Goal: Task Accomplishment & Management: Manage account settings

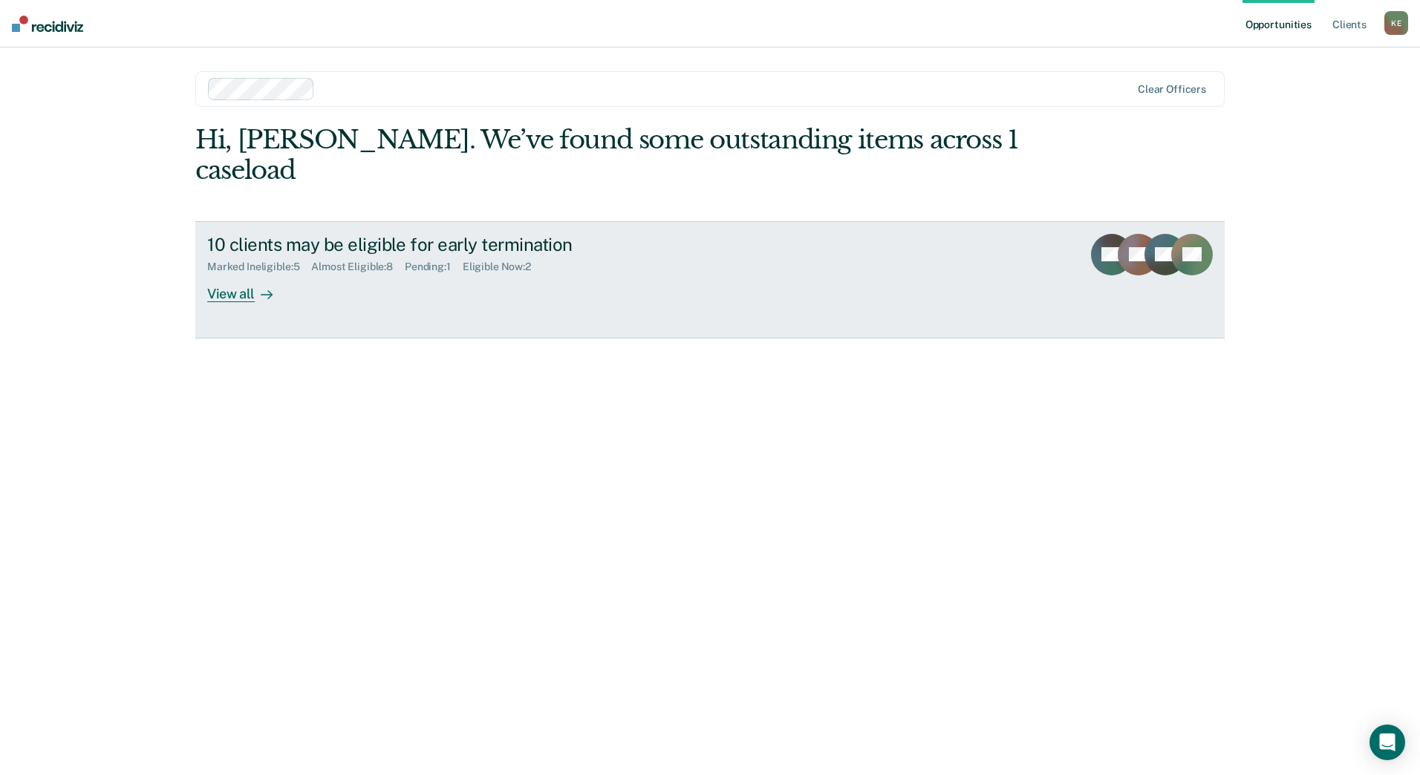
click at [252, 273] on div "View all" at bounding box center [248, 287] width 83 height 29
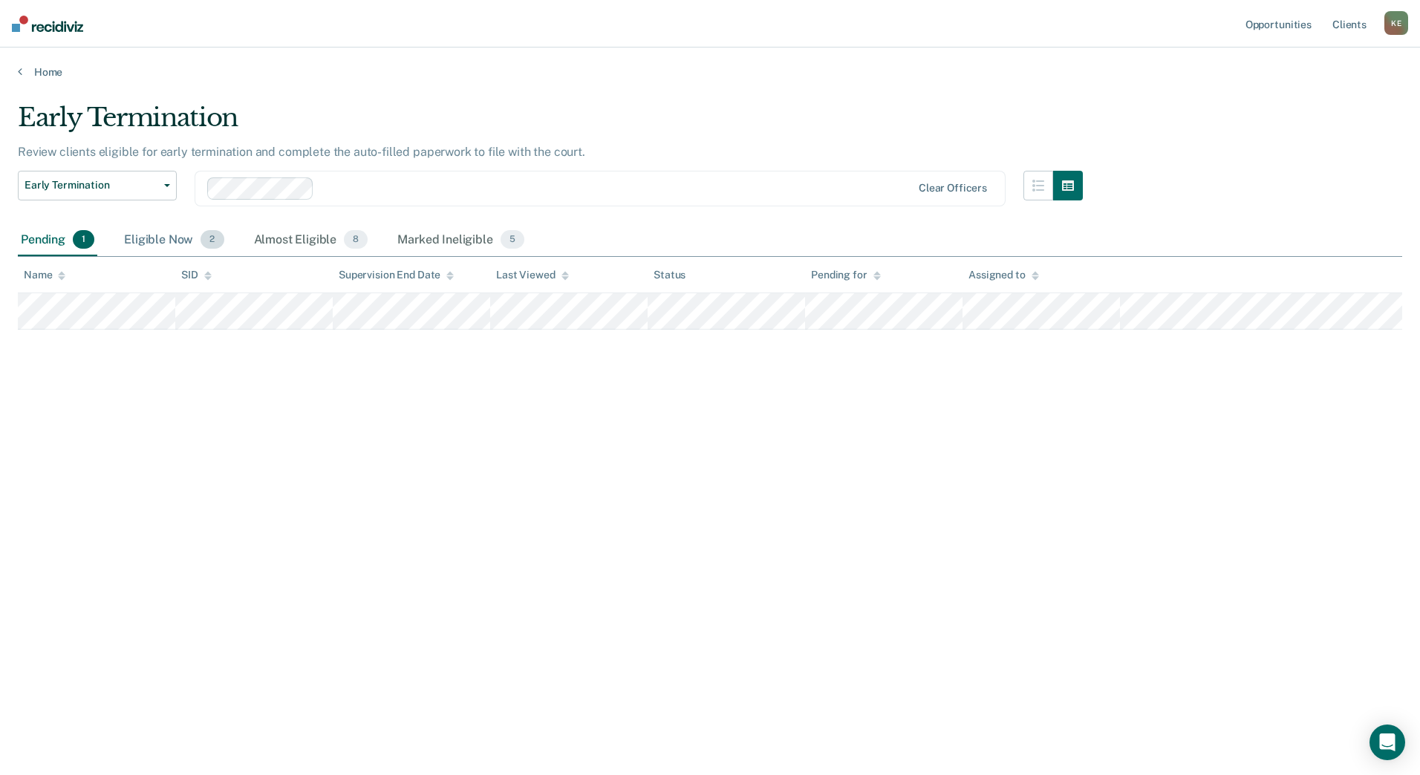
click at [195, 241] on div "Eligible Now 2" at bounding box center [173, 240] width 105 height 33
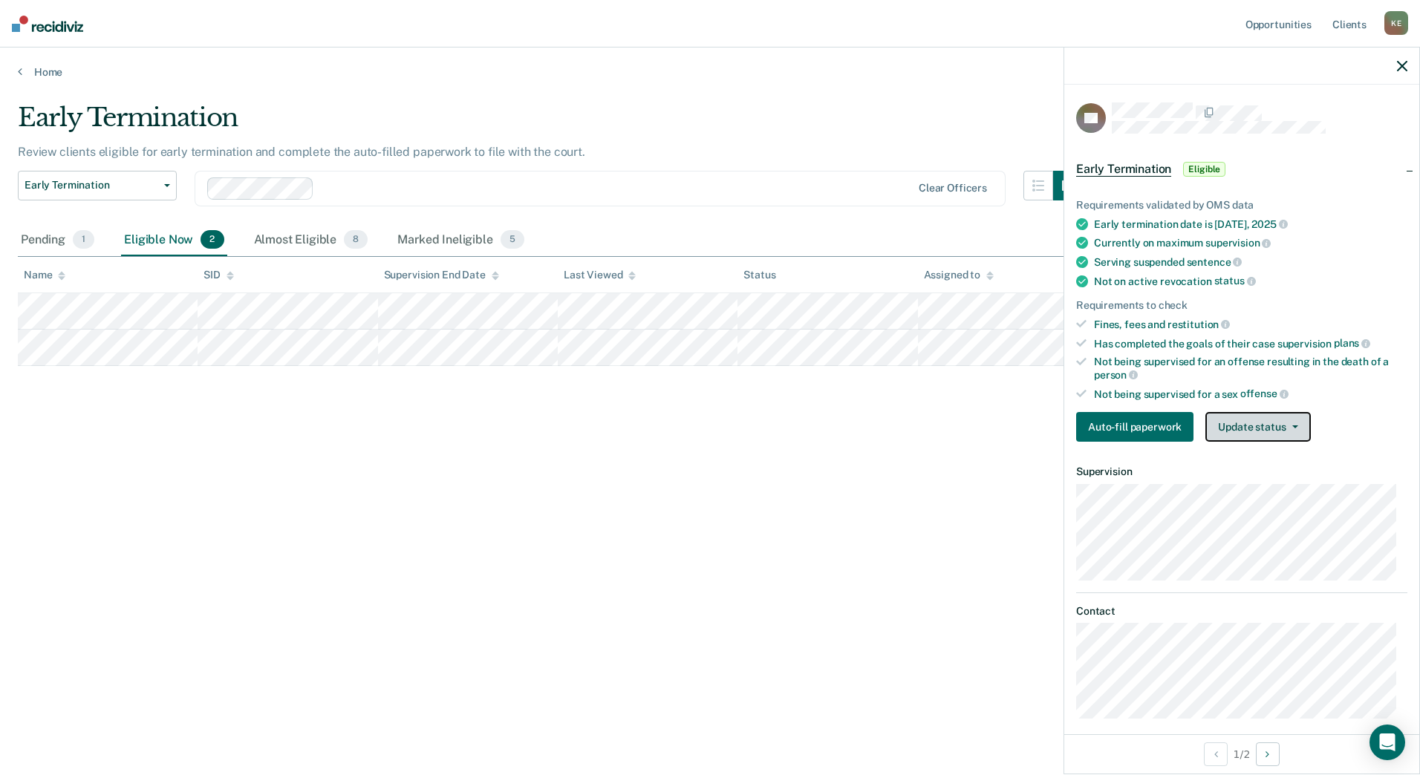
click at [1228, 432] on button "Update status" at bounding box center [1257, 427] width 105 height 30
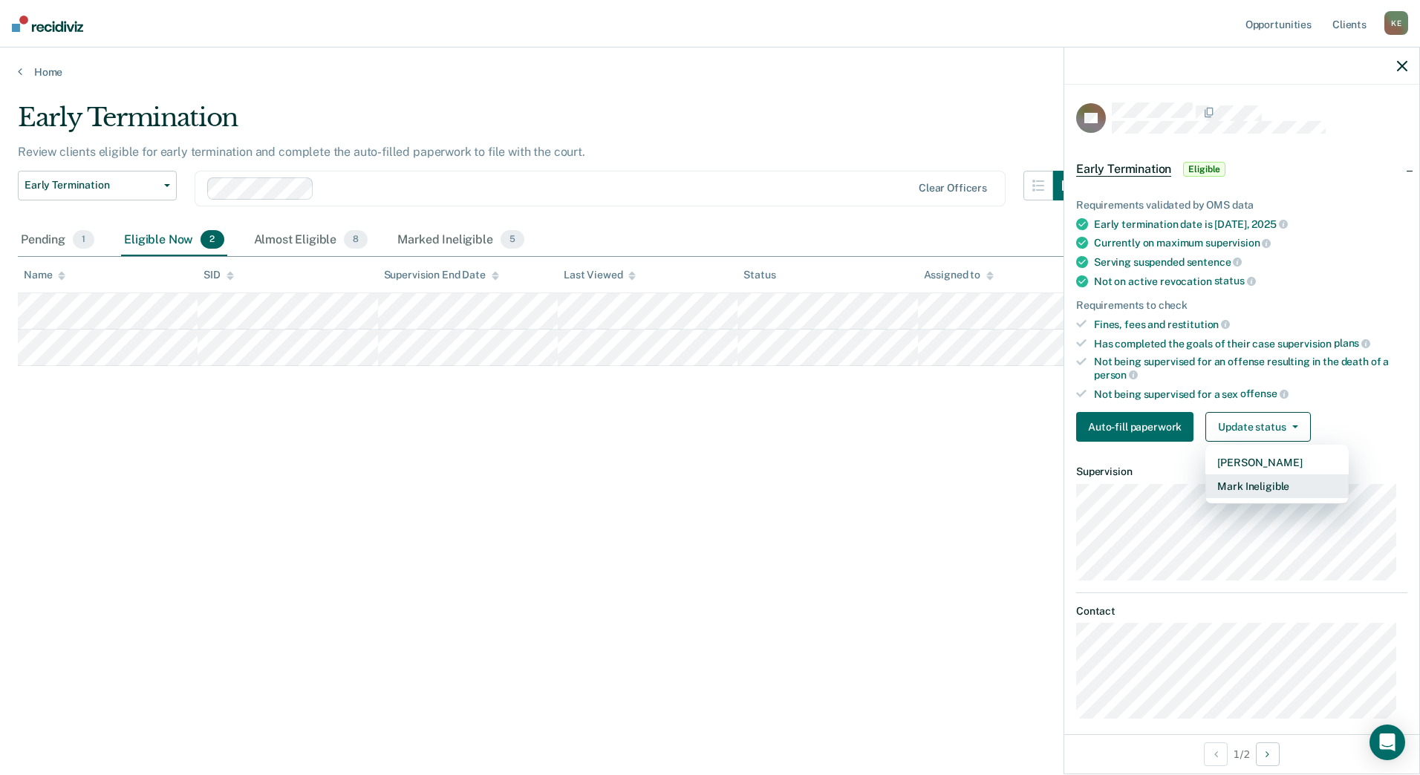
click at [1251, 483] on button "Mark Ineligible" at bounding box center [1276, 487] width 143 height 24
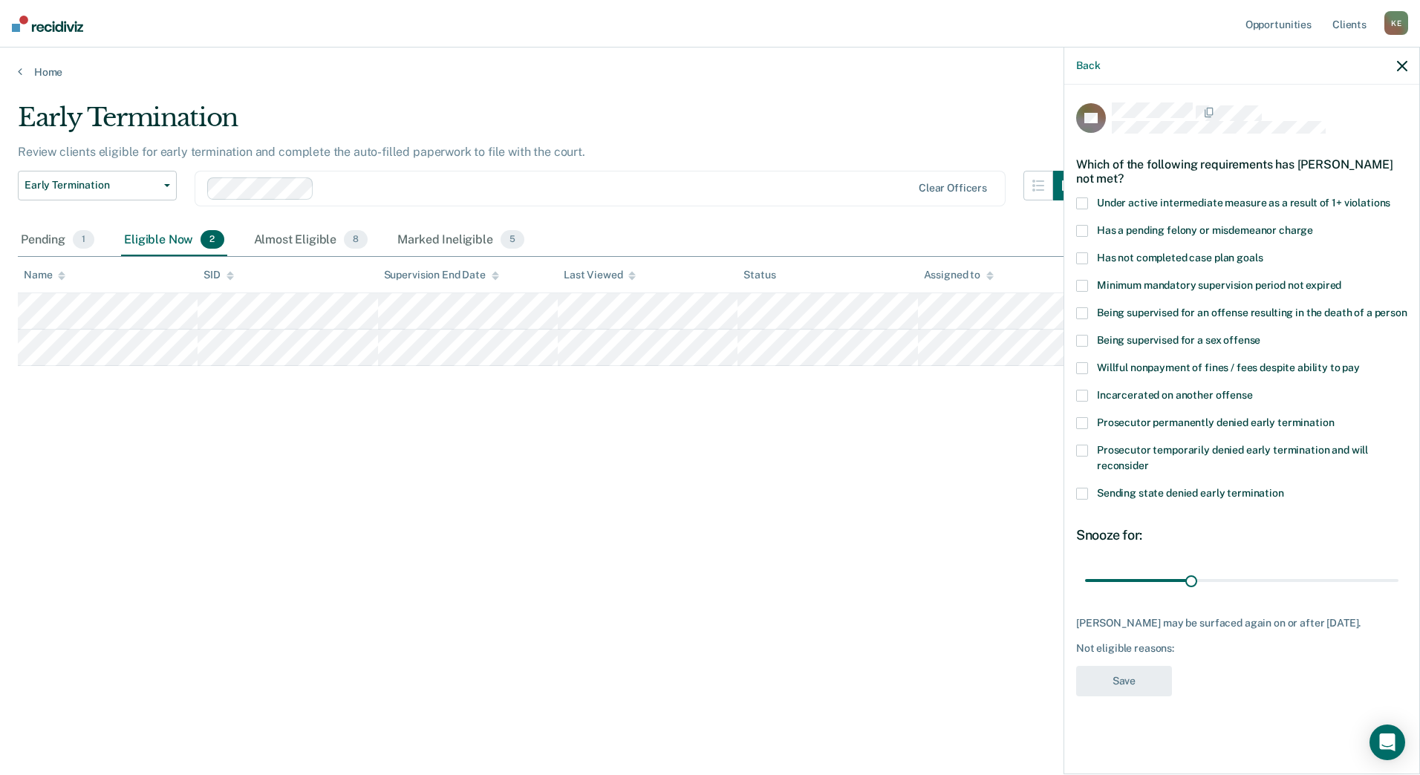
click at [1086, 260] on span at bounding box center [1082, 259] width 12 height 12
click at [1263, 253] on input "Has not completed case plan goals" at bounding box center [1263, 253] width 0 height 0
click at [1084, 204] on span at bounding box center [1082, 204] width 12 height 12
click at [1390, 198] on input "Under active intermediate measure as a result of 1+ violations" at bounding box center [1390, 198] width 0 height 0
click at [1083, 203] on span at bounding box center [1082, 204] width 12 height 12
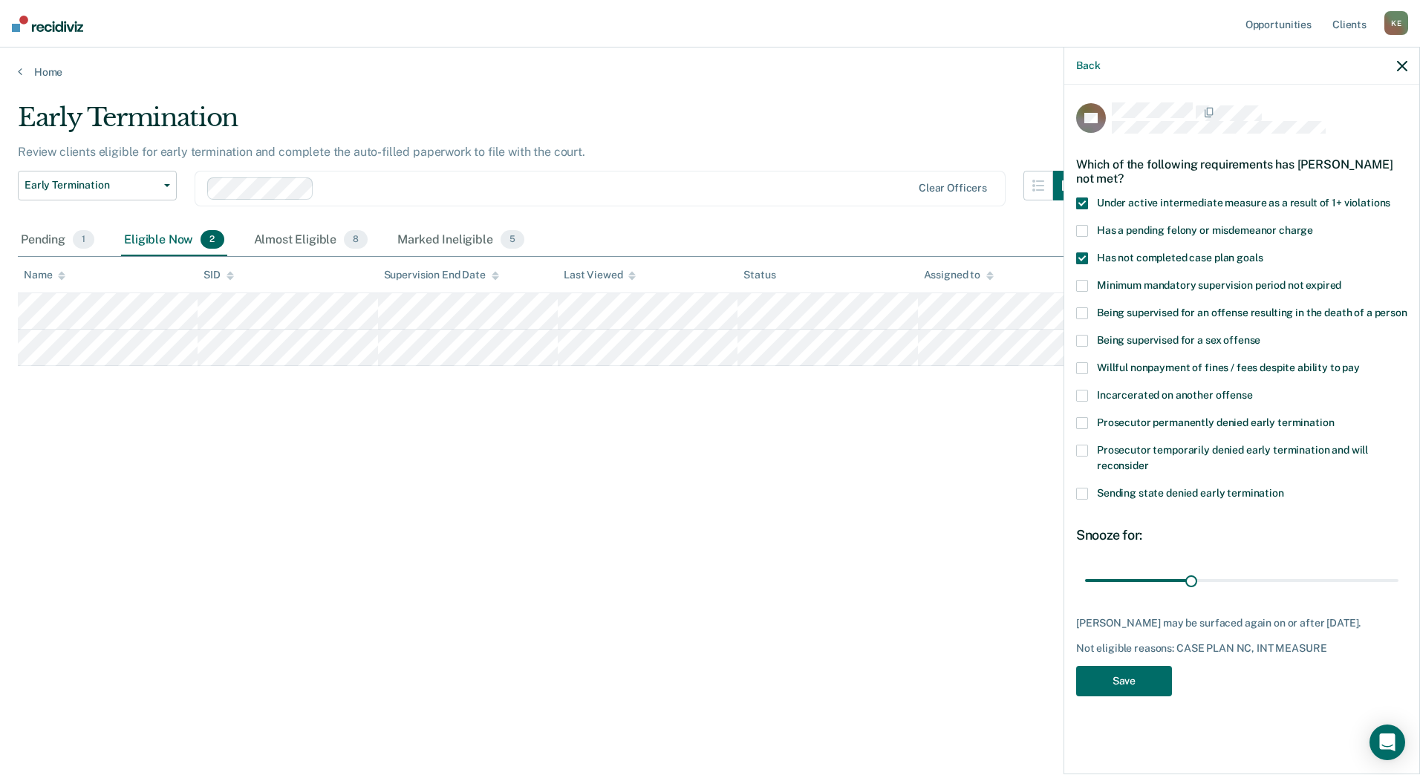
click at [1390, 198] on input "Under active intermediate measure as a result of 1+ violations" at bounding box center [1390, 198] width 0 height 0
drag, startPoint x: 1193, startPoint y: 579, endPoint x: 1417, endPoint y: 573, distance: 224.4
type input "88"
click at [1399, 573] on input "range" at bounding box center [1241, 580] width 313 height 26
click at [1137, 674] on button "Save" at bounding box center [1124, 681] width 96 height 30
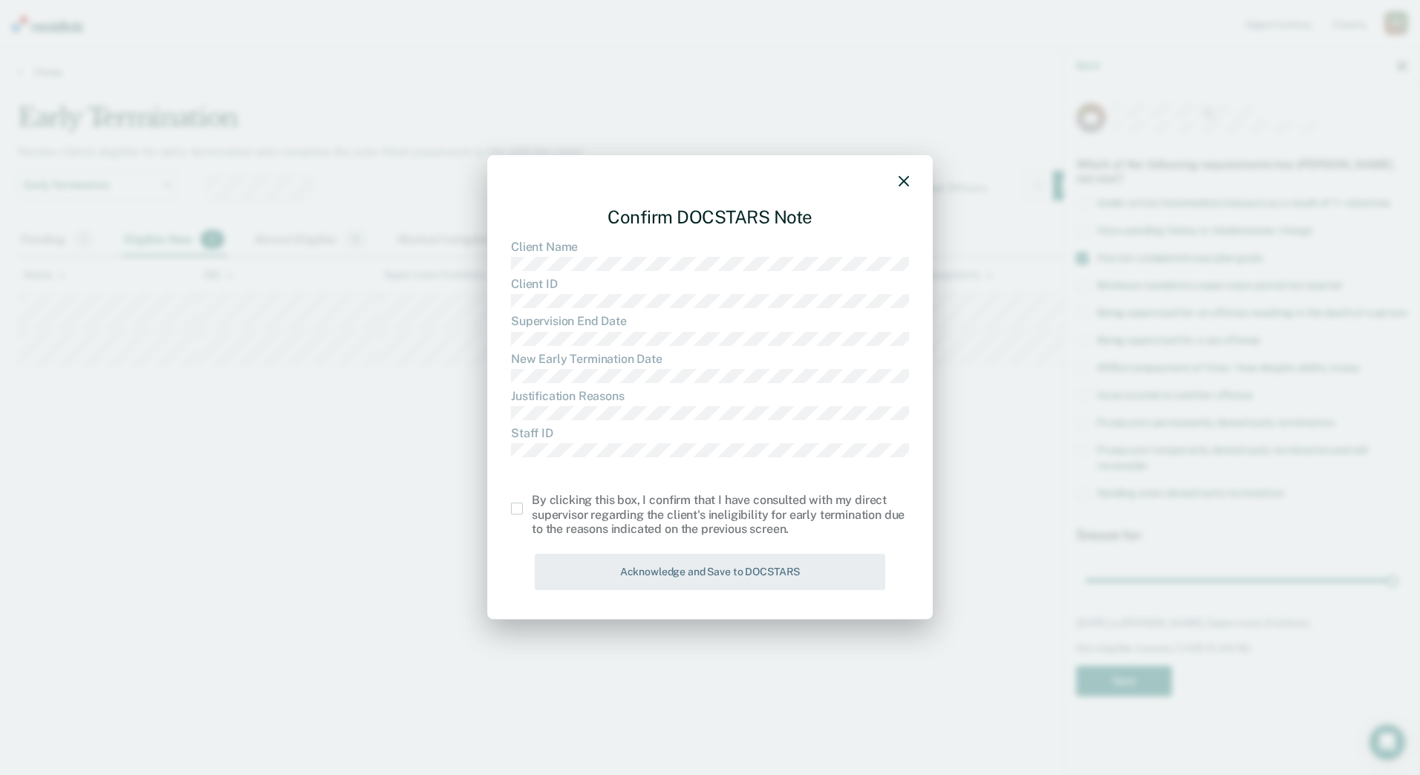
click at [517, 510] on span at bounding box center [517, 509] width 12 height 12
click at [532, 503] on input "checkbox" at bounding box center [532, 503] width 0 height 0
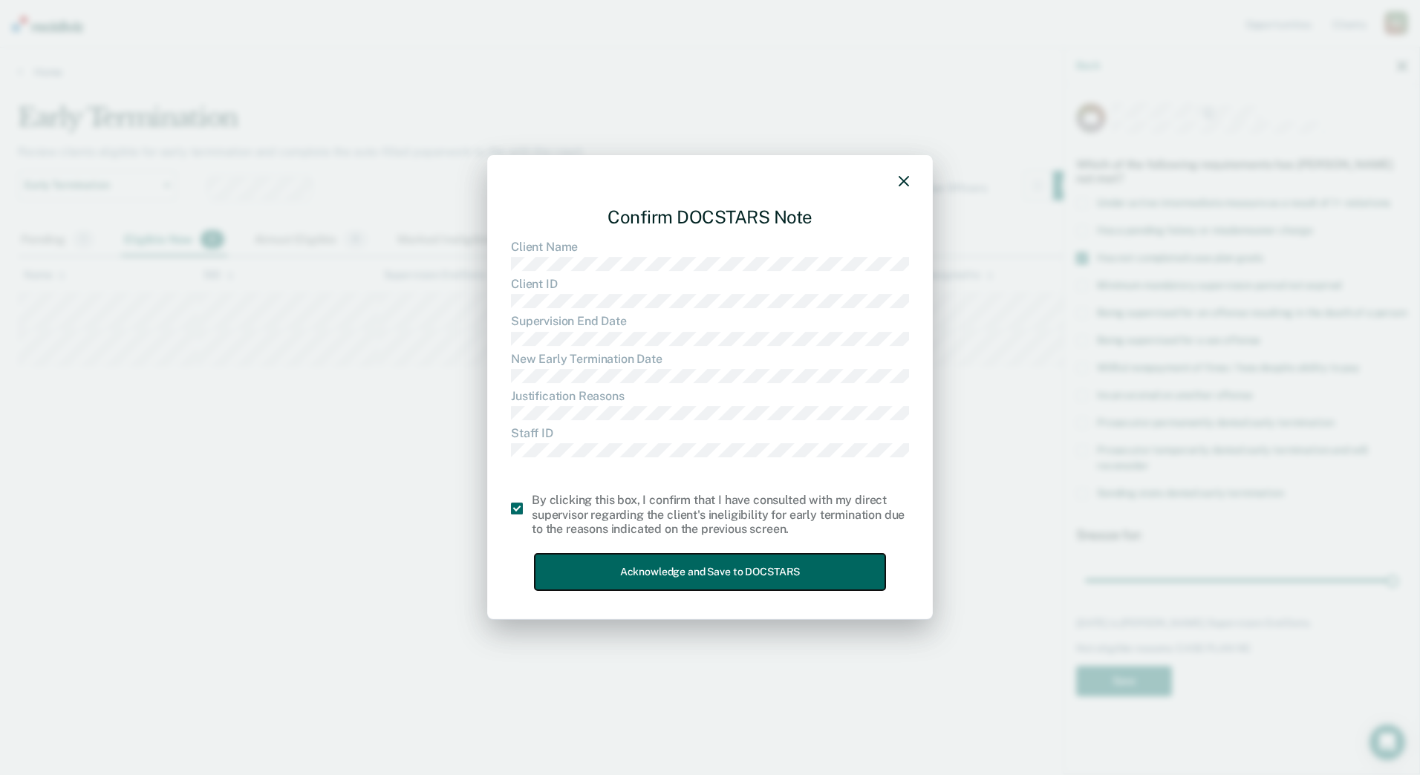
click at [652, 571] on button "Acknowledge and Save to DOCSTARS" at bounding box center [710, 572] width 351 height 36
